Goal: Task Accomplishment & Management: Manage account settings

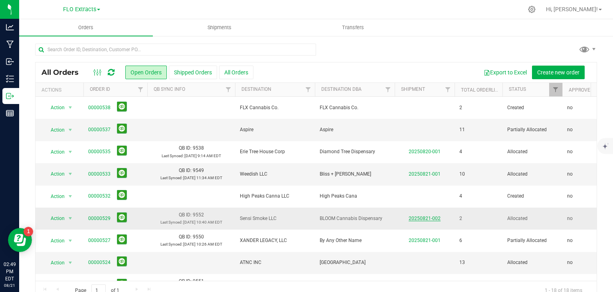
click at [429, 216] on link "20250821-002" at bounding box center [425, 218] width 32 height 6
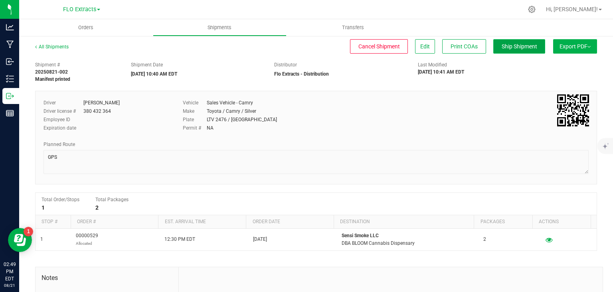
click at [508, 45] on span "Ship Shipment" at bounding box center [520, 46] width 36 height 6
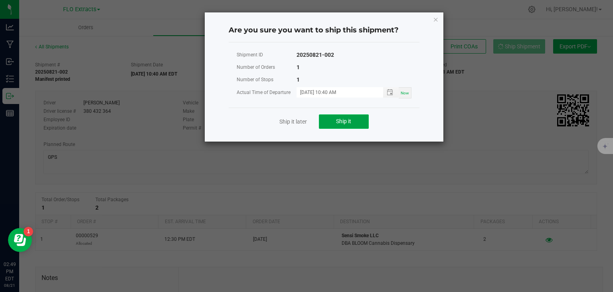
click at [345, 121] on span "Ship it" at bounding box center [343, 121] width 15 height 6
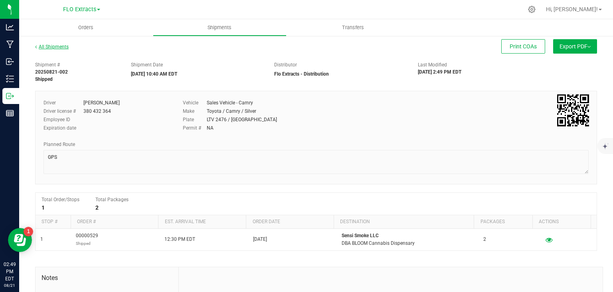
click at [59, 44] on link "All Shipments" at bounding box center [52, 47] width 34 height 6
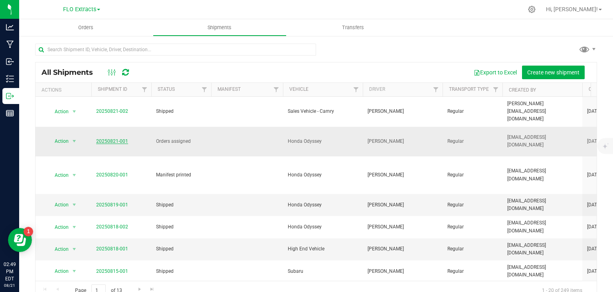
click at [109, 138] on link "20250821-001" at bounding box center [112, 141] width 32 height 6
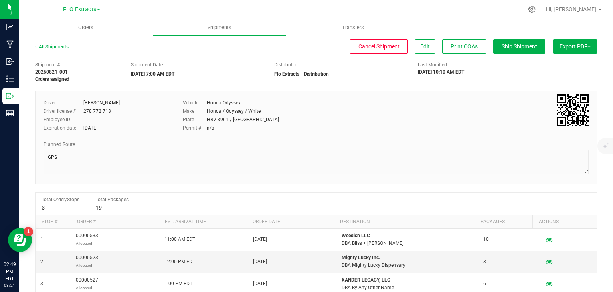
click at [558, 42] on button "Export PDF" at bounding box center [576, 46] width 44 height 14
click at [546, 87] on span "NY Manifest" at bounding box center [551, 88] width 26 height 6
click at [50, 45] on link "All Shipments" at bounding box center [52, 47] width 34 height 6
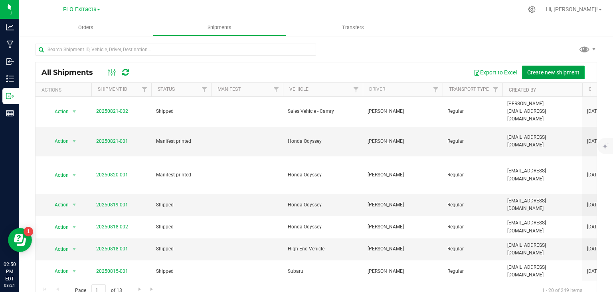
click at [566, 75] on span "Create new shipment" at bounding box center [554, 72] width 52 height 6
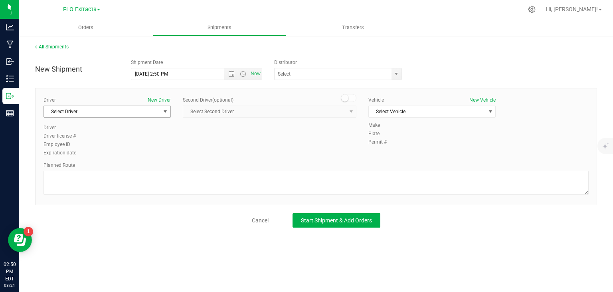
click at [105, 117] on span "Select Driver" at bounding box center [107, 111] width 127 height 12
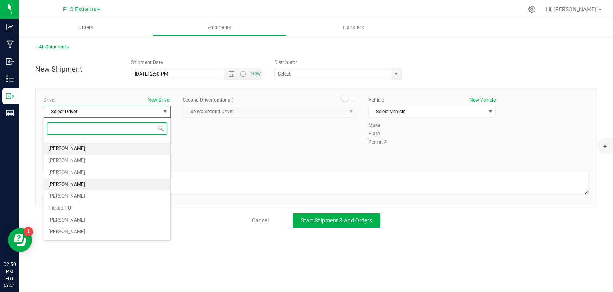
scroll to position [28, 0]
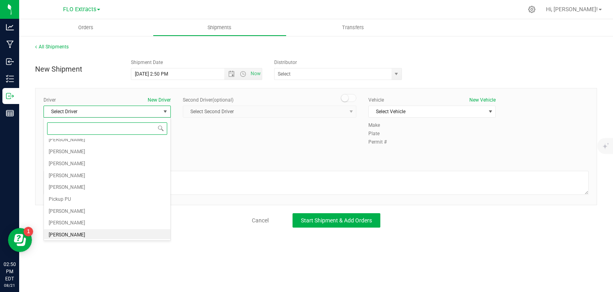
click at [64, 232] on span "[PERSON_NAME]" at bounding box center [67, 235] width 36 height 10
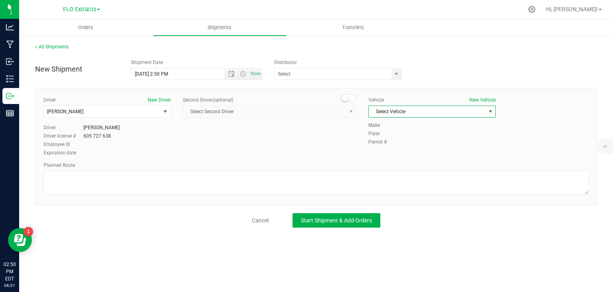
click at [427, 113] on span "Select Vehicle" at bounding box center [427, 111] width 117 height 11
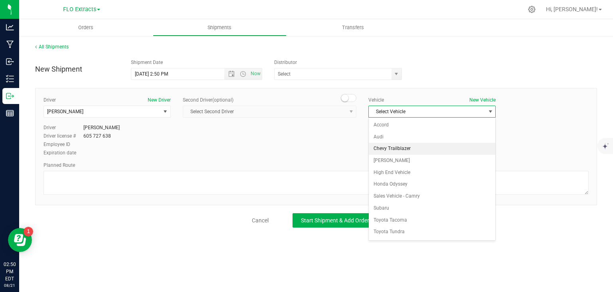
click at [422, 147] on li "Chevy Trailblazer" at bounding box center [432, 149] width 127 height 12
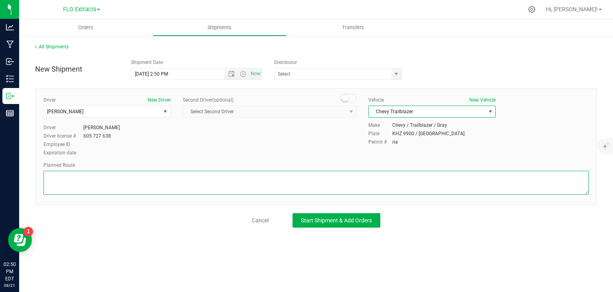
click at [364, 179] on textarea at bounding box center [317, 183] width 546 height 24
click at [399, 75] on span "select" at bounding box center [396, 74] width 6 height 6
type textarea "366->13->[PERSON_NAME]"
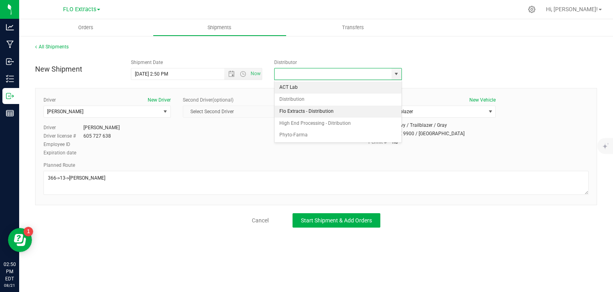
click at [324, 113] on li "Flo Extracts - Distribution" at bounding box center [338, 111] width 127 height 12
type input "Flo Extracts - Distribution"
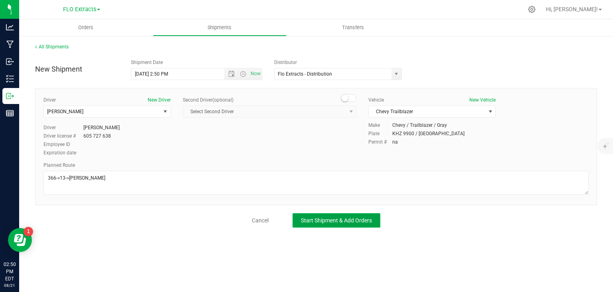
click at [364, 221] on span "Start Shipment & Add Orders" at bounding box center [336, 220] width 71 height 6
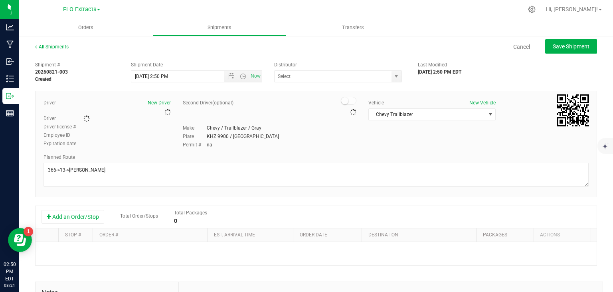
type input "Flo Extracts - Distribution"
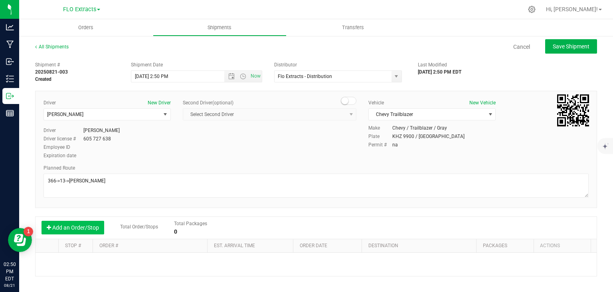
click at [87, 227] on button "Add an Order/Stop" at bounding box center [73, 227] width 63 height 14
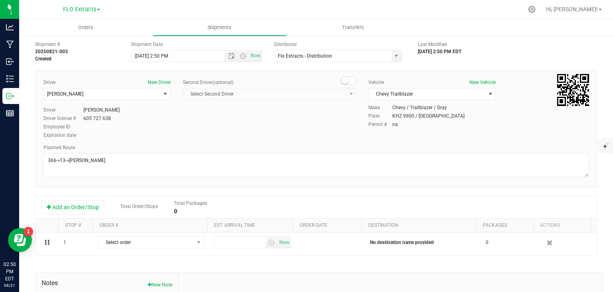
scroll to position [40, 0]
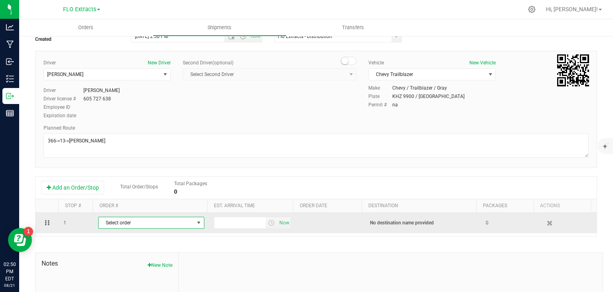
click at [160, 226] on span "Select order" at bounding box center [146, 222] width 95 height 11
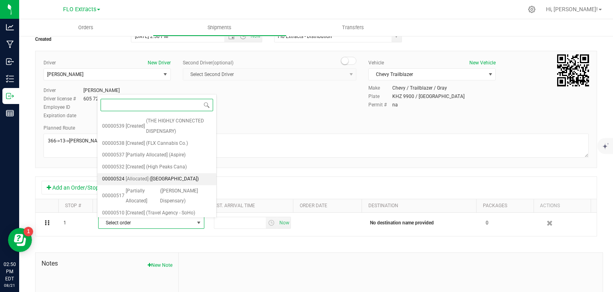
click at [167, 177] on span "([GEOGRAPHIC_DATA])" at bounding box center [174, 179] width 49 height 10
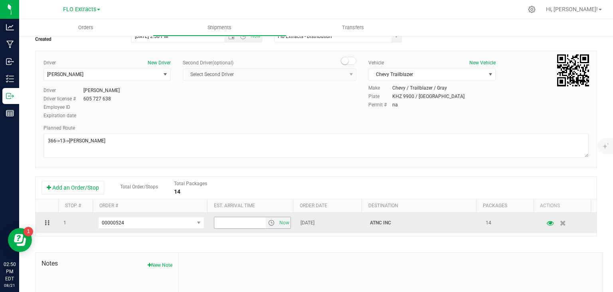
click at [244, 224] on input "text" at bounding box center [240, 222] width 52 height 11
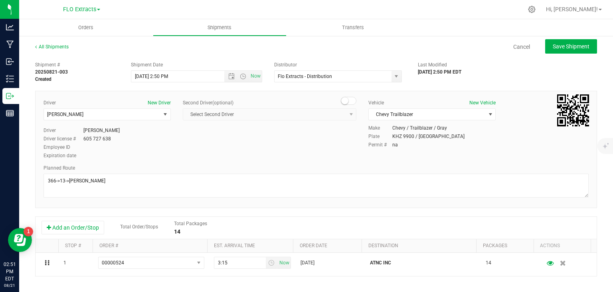
scroll to position [0, 0]
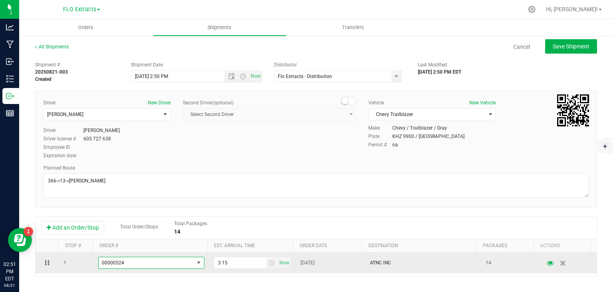
click at [196, 263] on span "select" at bounding box center [199, 262] width 6 height 6
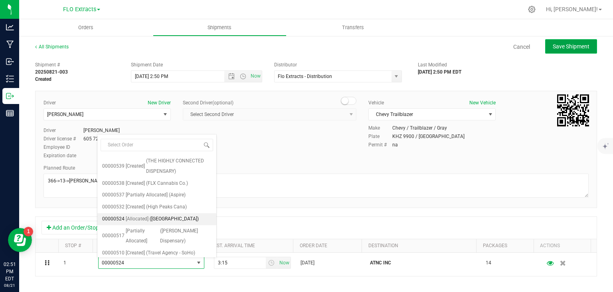
click at [581, 48] on span "Save Shipment" at bounding box center [571, 46] width 37 height 6
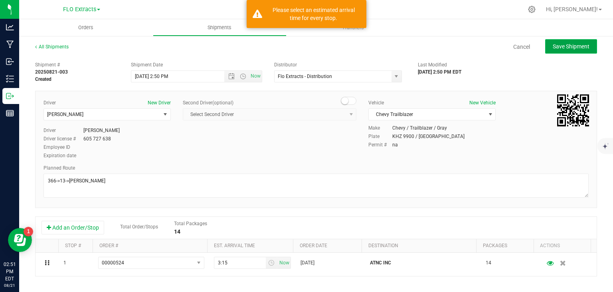
click at [581, 48] on span "Save Shipment" at bounding box center [571, 46] width 37 height 6
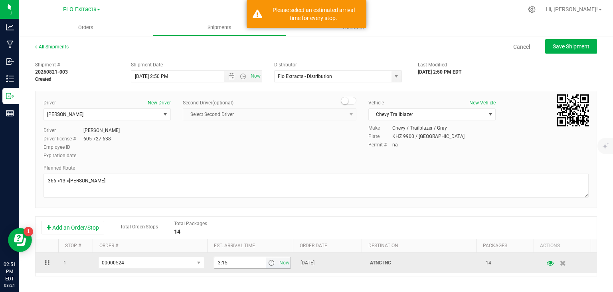
click at [244, 258] on input "3:15" at bounding box center [240, 262] width 52 height 11
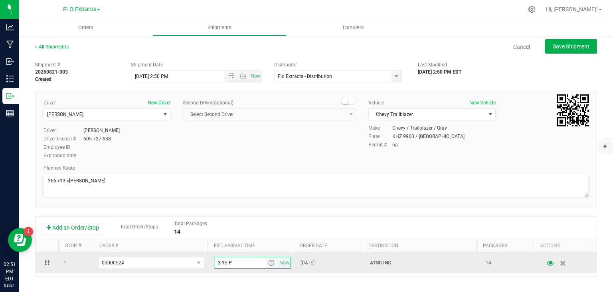
type input "3:15 PM"
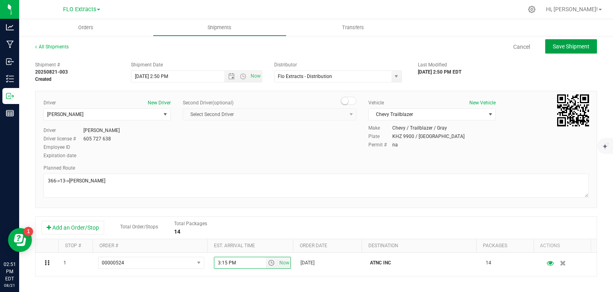
click at [570, 47] on span "Save Shipment" at bounding box center [571, 46] width 37 height 6
type input "[DATE] 6:50 PM"
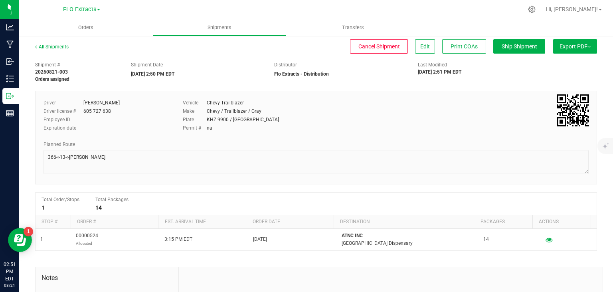
click at [575, 50] on button "Export PDF" at bounding box center [576, 46] width 44 height 14
click at [557, 88] on span "NY Manifest" at bounding box center [551, 88] width 26 height 6
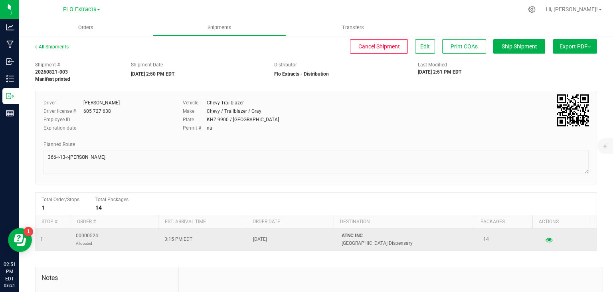
click at [81, 238] on span "00000524 Allocated" at bounding box center [87, 239] width 22 height 15
click at [87, 235] on span "00000524 Allocated" at bounding box center [87, 239] width 22 height 15
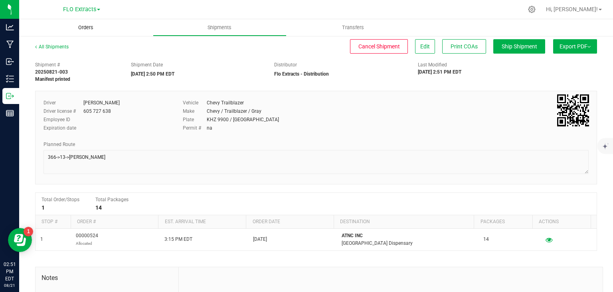
click at [84, 29] on span "Orders" at bounding box center [85, 27] width 37 height 7
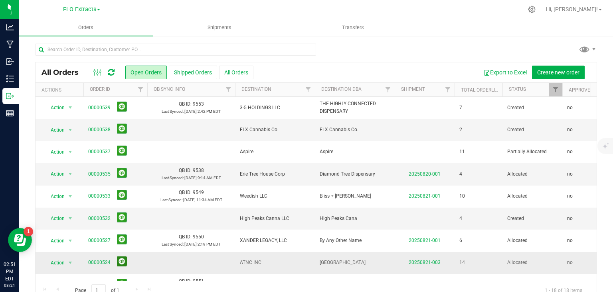
click at [122, 262] on button at bounding box center [122, 261] width 10 height 10
click at [104, 260] on link "00000524" at bounding box center [99, 262] width 22 height 8
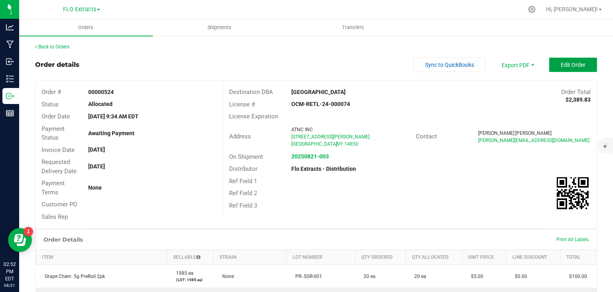
click at [563, 66] on span "Edit Order" at bounding box center [573, 65] width 25 height 6
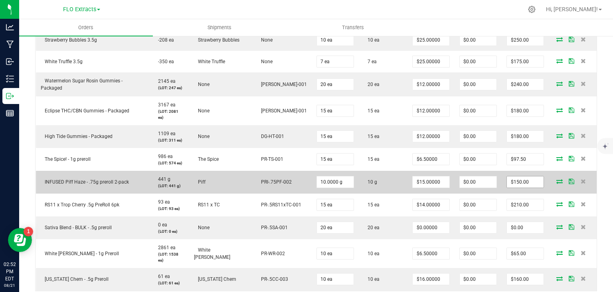
scroll to position [399, 0]
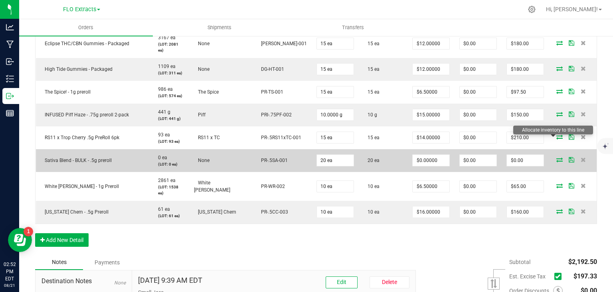
click at [557, 157] on icon at bounding box center [560, 159] width 6 height 5
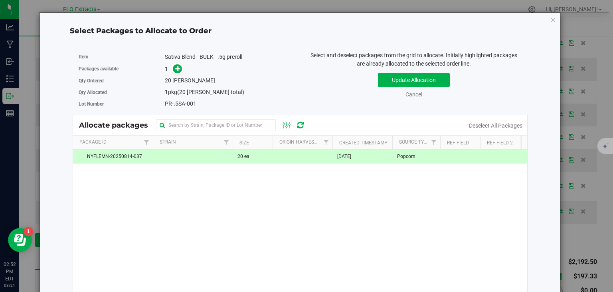
click at [351, 157] on span "[DATE]" at bounding box center [344, 157] width 14 height 8
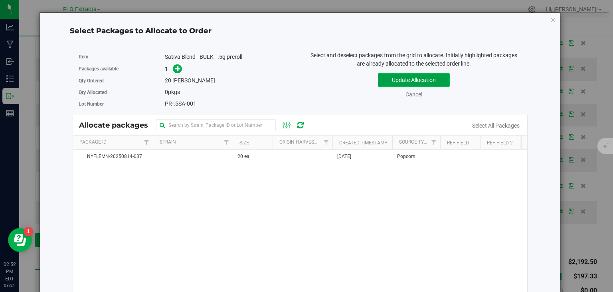
click at [386, 79] on button "Update Allocation" at bounding box center [414, 80] width 72 height 14
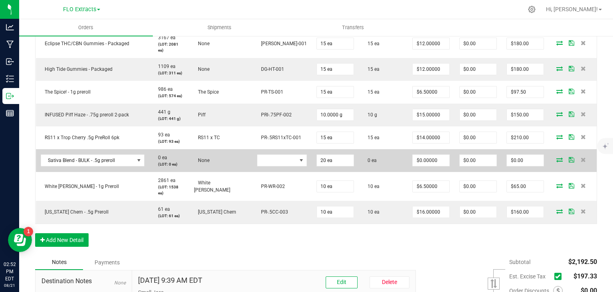
click at [557, 157] on icon at bounding box center [560, 159] width 6 height 5
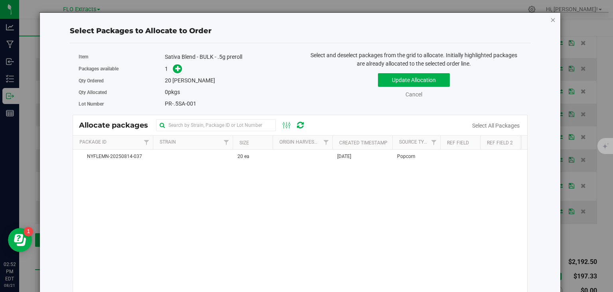
click at [551, 20] on icon "button" at bounding box center [554, 20] width 6 height 10
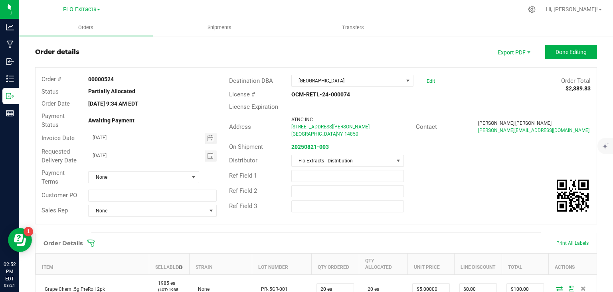
scroll to position [0, 0]
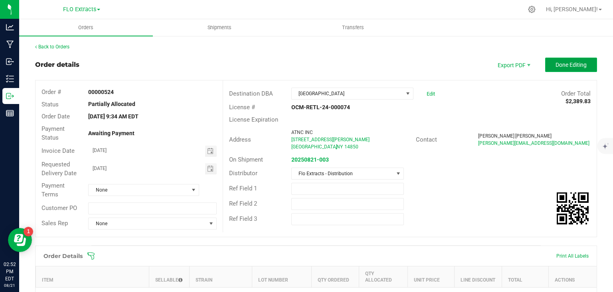
click at [574, 68] on button "Done Editing" at bounding box center [572, 65] width 52 height 14
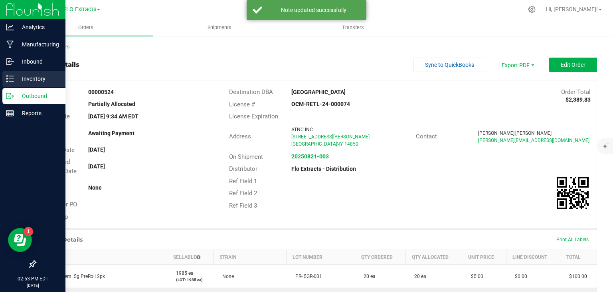
click at [11, 80] on icon at bounding box center [10, 79] width 8 height 8
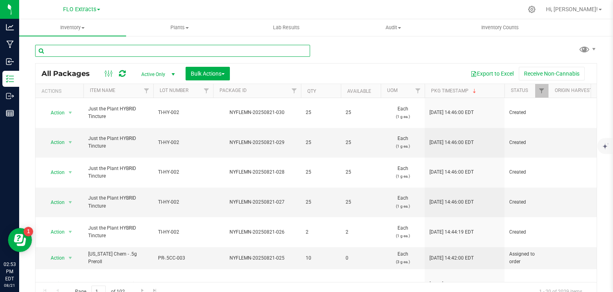
click at [165, 54] on input "text" at bounding box center [172, 51] width 275 height 12
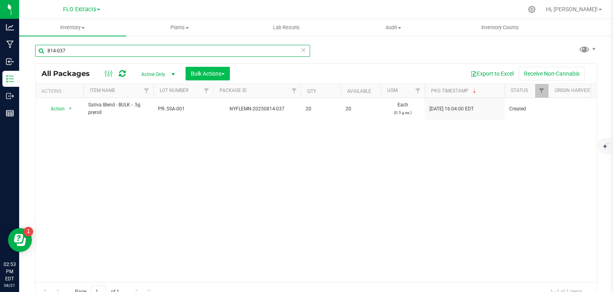
type input "814-037"
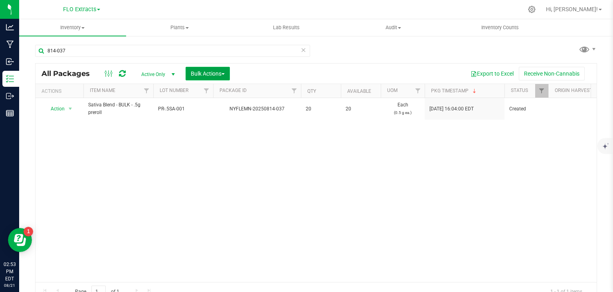
click at [215, 73] on span "Bulk Actions" at bounding box center [208, 73] width 34 height 6
click at [212, 91] on div at bounding box center [214, 91] width 4 height 14
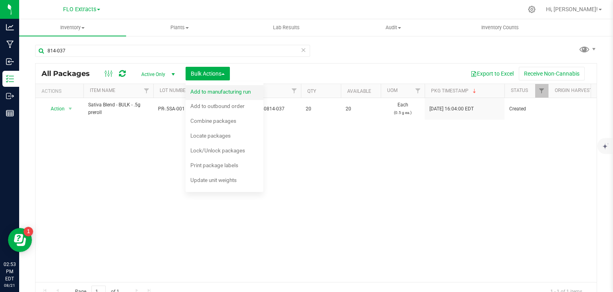
click at [233, 94] on span "Add to manufacturing run" at bounding box center [221, 91] width 60 height 6
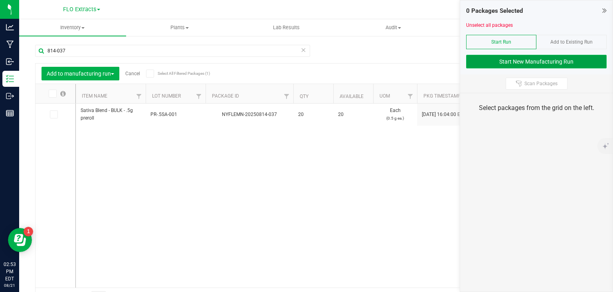
click at [511, 60] on button "Start New Manufacturing Run" at bounding box center [537, 62] width 141 height 14
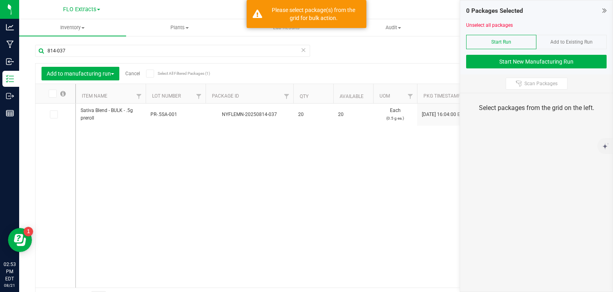
drag, startPoint x: 53, startPoint y: 114, endPoint x: 280, endPoint y: 67, distance: 231.9
click at [53, 114] on icon at bounding box center [53, 114] width 5 height 0
click at [0, 0] on input "checkbox" at bounding box center [0, 0] width 0 height 0
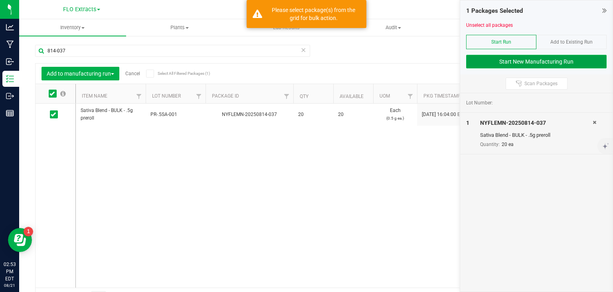
click at [553, 58] on button "Start New Manufacturing Run" at bounding box center [537, 62] width 141 height 14
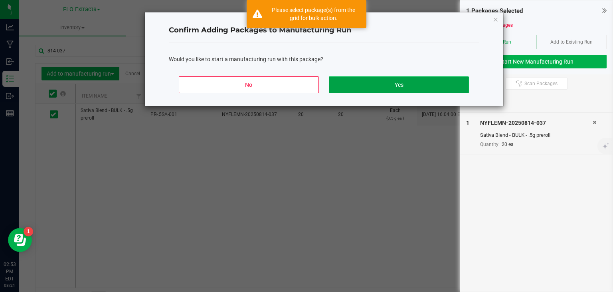
click at [376, 81] on button "Yes" at bounding box center [399, 84] width 140 height 17
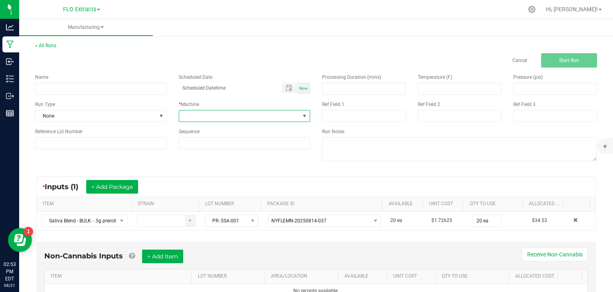
click at [225, 112] on span at bounding box center [239, 115] width 121 height 11
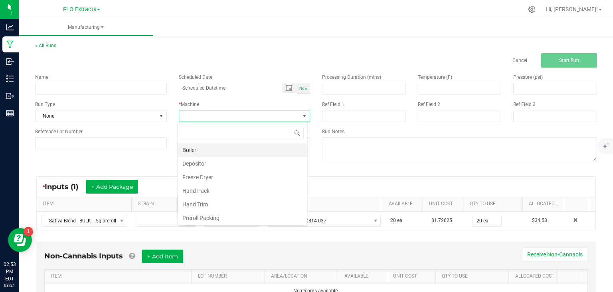
scroll to position [12, 130]
click at [213, 216] on li "Preroll Packing" at bounding box center [242, 218] width 129 height 14
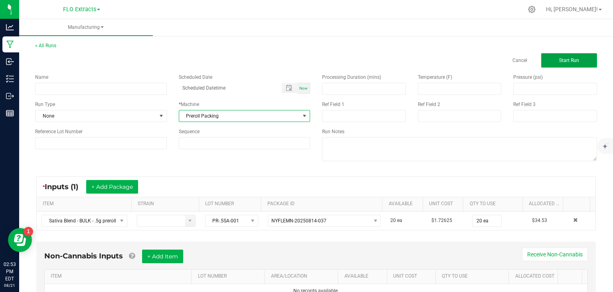
click at [576, 58] on button "Start Run" at bounding box center [570, 60] width 56 height 14
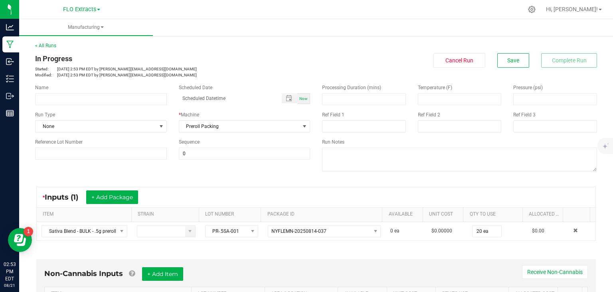
scroll to position [120, 0]
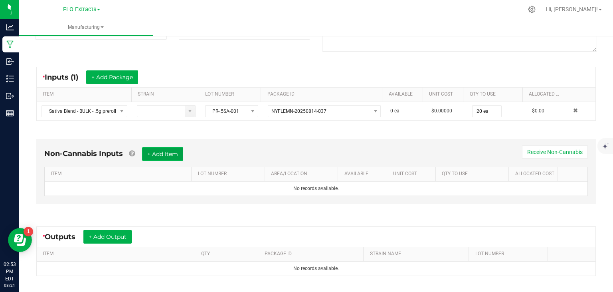
click at [170, 151] on button "+ Add Item" at bounding box center [162, 154] width 41 height 14
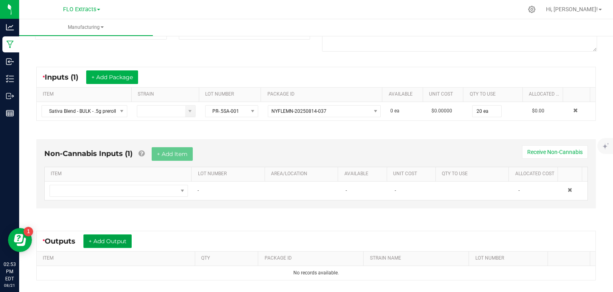
click at [111, 241] on button "+ Add Output" at bounding box center [107, 241] width 48 height 14
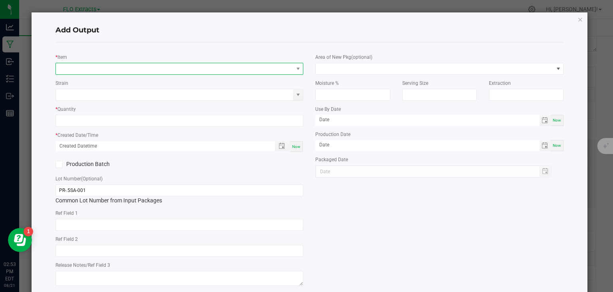
click at [113, 71] on span "NO DATA FOUND" at bounding box center [175, 68] width 238 height 11
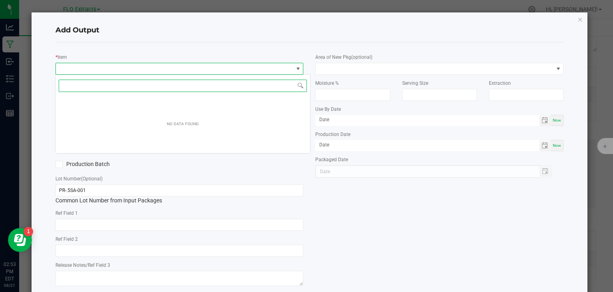
scroll to position [12, 246]
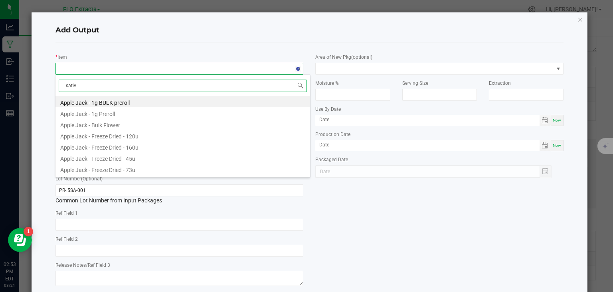
type input "sativa"
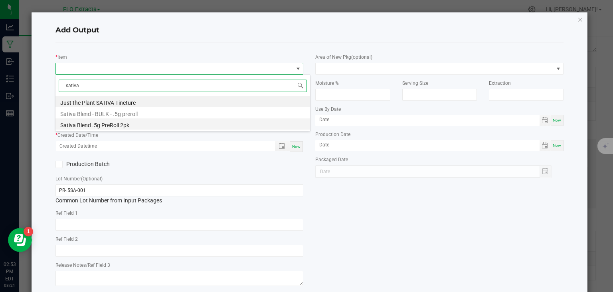
click at [111, 126] on li "Sativa Blend .5g PreRoll 2pk" at bounding box center [183, 123] width 255 height 11
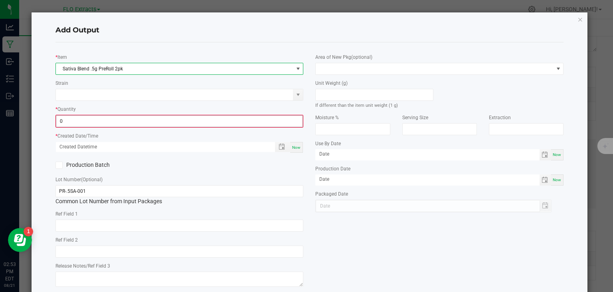
click at [113, 122] on input "0" at bounding box center [179, 120] width 247 height 11
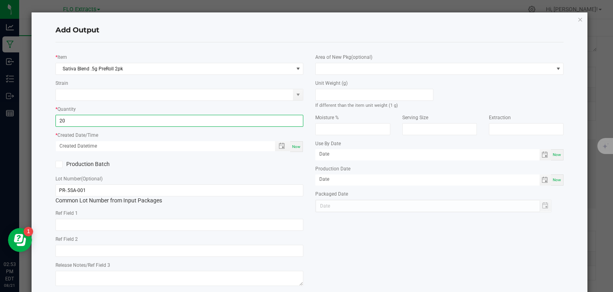
type input "20 ea"
click at [232, 136] on div "* Created Date/Time Now" at bounding box center [180, 142] width 248 height 22
click at [297, 143] on div "Now" at bounding box center [296, 146] width 13 height 11
type input "[DATE] 2:53 PM"
type input "[DATE]"
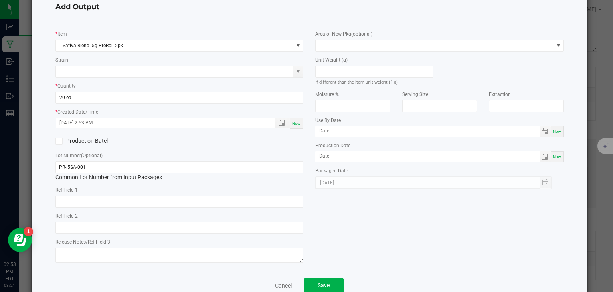
scroll to position [43, 0]
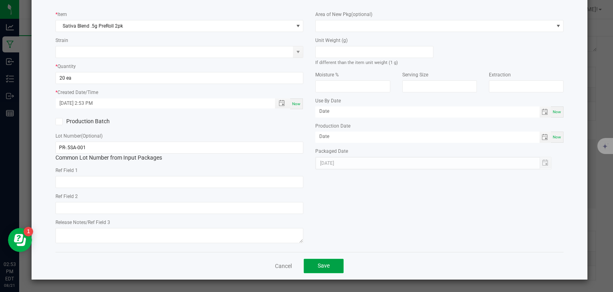
click at [328, 267] on button "Save" at bounding box center [324, 265] width 40 height 14
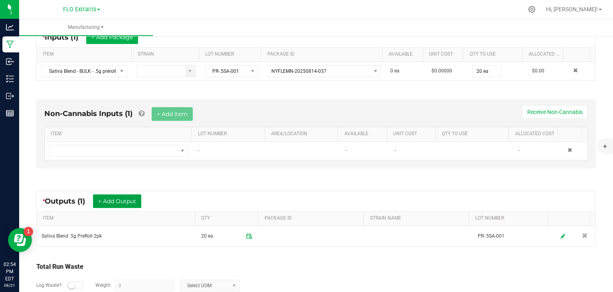
scroll to position [0, 0]
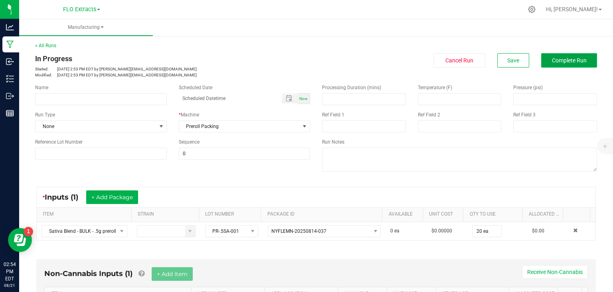
click at [552, 57] on span "Complete Run" at bounding box center [569, 60] width 35 height 6
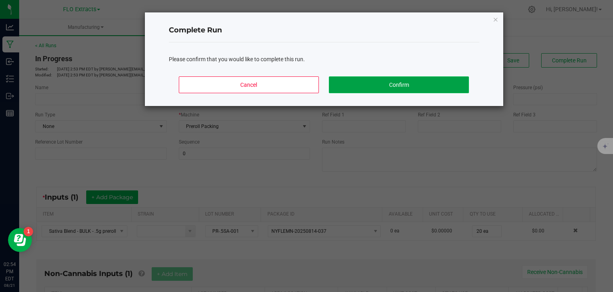
click at [429, 81] on button "Confirm" at bounding box center [399, 84] width 140 height 17
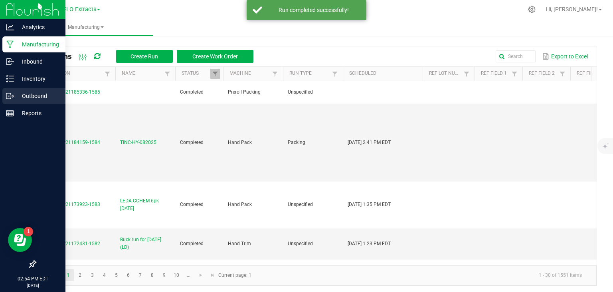
drag, startPoint x: 29, startPoint y: 97, endPoint x: 39, endPoint y: 95, distance: 10.8
click at [29, 97] on p "Outbound" at bounding box center [38, 96] width 48 height 10
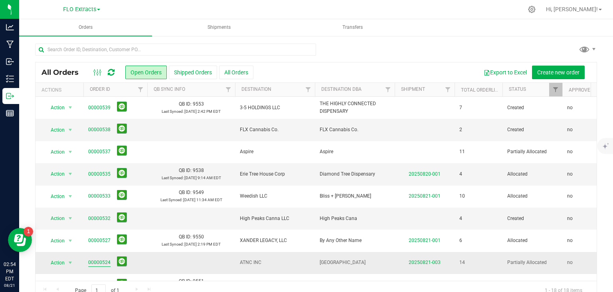
click at [94, 261] on link "00000524" at bounding box center [99, 262] width 22 height 8
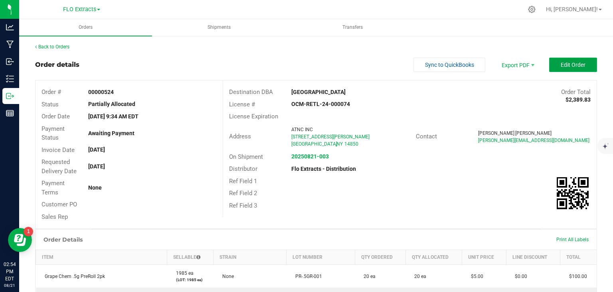
click at [568, 64] on span "Edit Order" at bounding box center [573, 65] width 25 height 6
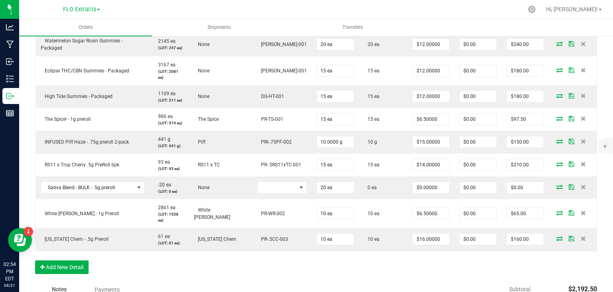
scroll to position [399, 0]
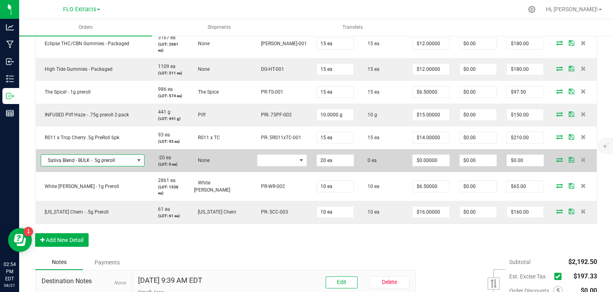
click at [141, 157] on span "NO DATA FOUND" at bounding box center [139, 160] width 6 height 6
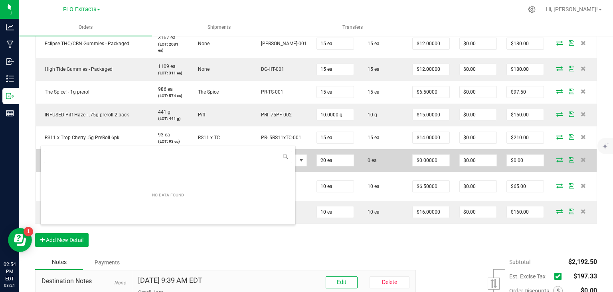
scroll to position [12, 103]
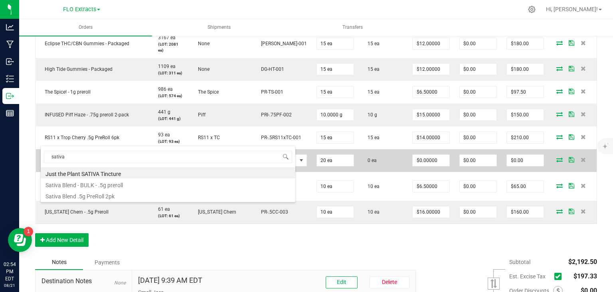
type input "sativa"
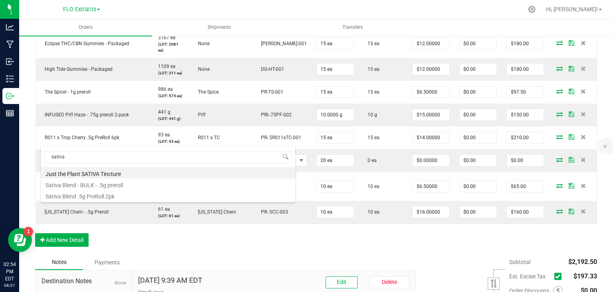
click at [100, 194] on li "Sativa Blend .5g PreRoll 2pk" at bounding box center [168, 194] width 255 height 11
type input "$5.00000"
type input "$100.00"
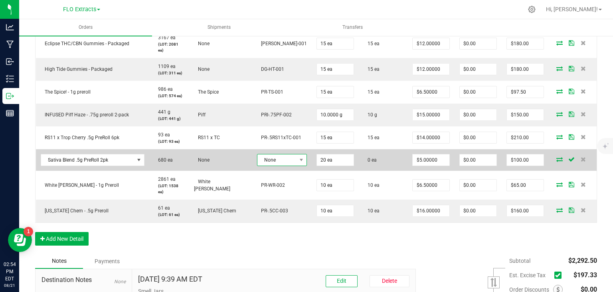
click at [276, 154] on span "None" at bounding box center [277, 159] width 39 height 11
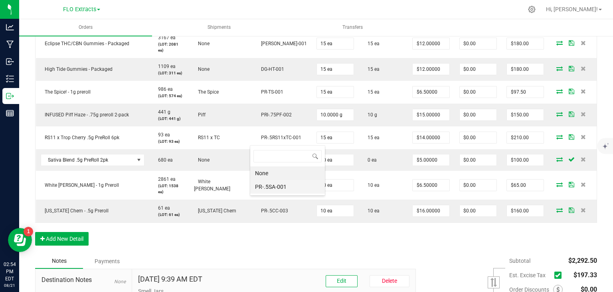
click at [276, 188] on li "PR-.5SA-001" at bounding box center [287, 187] width 75 height 14
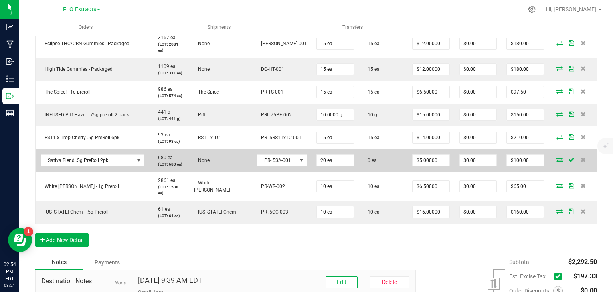
click at [557, 157] on icon at bounding box center [560, 159] width 6 height 5
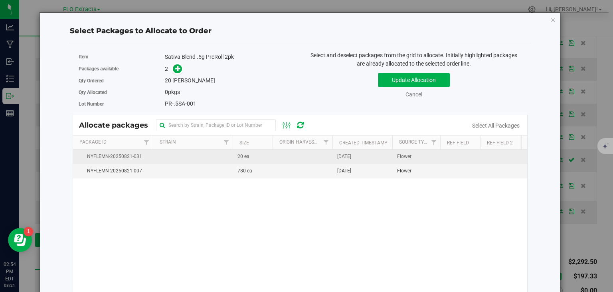
click at [242, 155] on span "20 ea" at bounding box center [244, 157] width 12 height 8
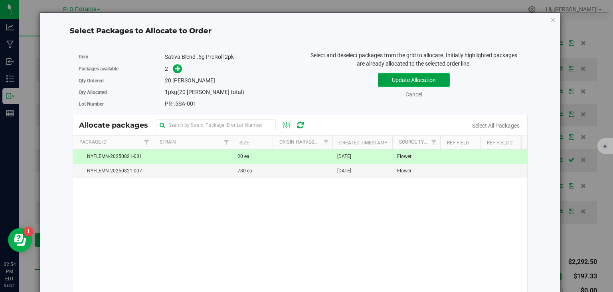
click at [413, 81] on button "Update Allocation" at bounding box center [414, 80] width 72 height 14
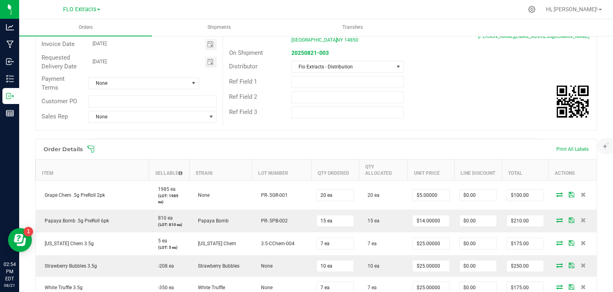
scroll to position [0, 0]
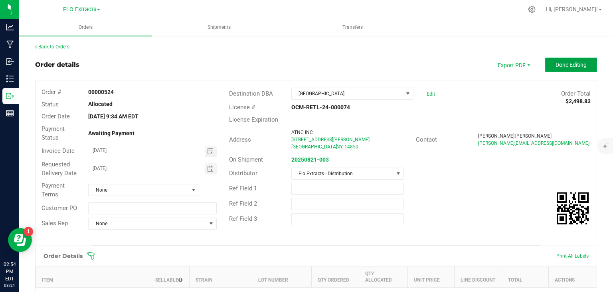
click at [566, 66] on span "Done Editing" at bounding box center [571, 65] width 31 height 6
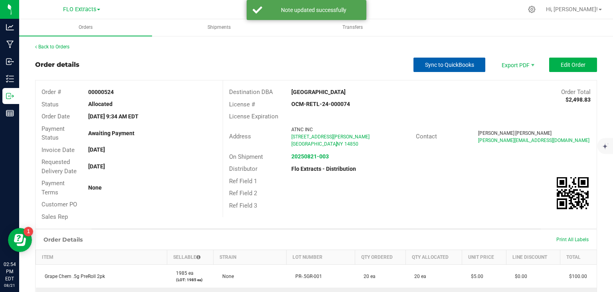
click at [459, 66] on span "Sync to QuickBooks" at bounding box center [449, 65] width 49 height 6
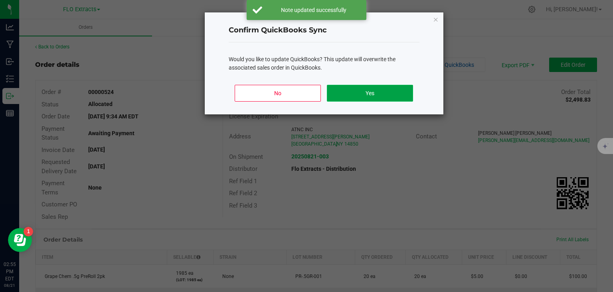
click at [363, 95] on button "Yes" at bounding box center [370, 93] width 86 height 17
